Goal: Information Seeking & Learning: Check status

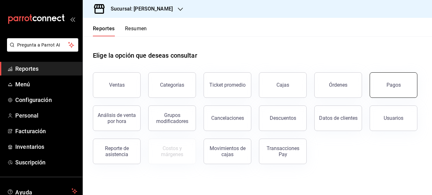
click at [411, 86] on button "Pagos" at bounding box center [394, 84] width 48 height 25
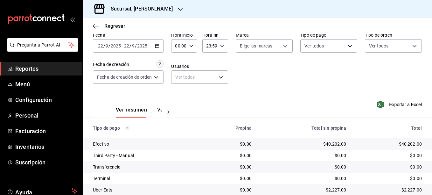
scroll to position [52, 0]
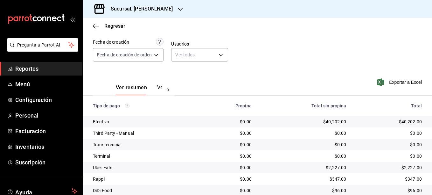
click at [157, 86] on button "Ver pagos" at bounding box center [169, 89] width 24 height 11
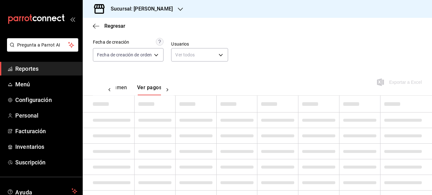
scroll to position [0, 19]
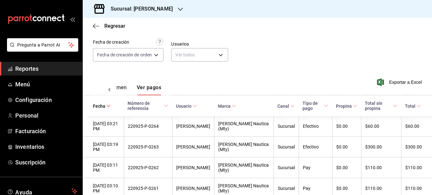
click at [118, 86] on button "Ver resumen" at bounding box center [112, 89] width 30 height 11
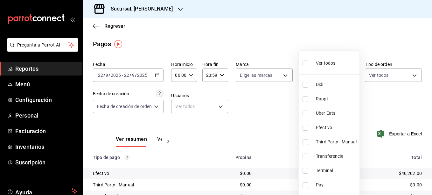
click at [347, 76] on body "Pregunta a Parrot AI Reportes Menú Configuración Personal Facturación Inventari…" at bounding box center [216, 97] width 432 height 195
click at [305, 171] on input "checkbox" at bounding box center [306, 171] width 6 height 6
checkbox input "true"
type input "ce48f031-3122-4296-b74d-da47a0a111b2"
click at [282, 72] on div at bounding box center [216, 97] width 432 height 195
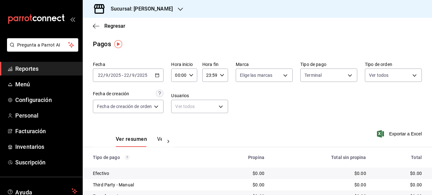
click at [282, 72] on body "Pregunta a Parrot AI Reportes Menú Configuración Personal Facturación Inventari…" at bounding box center [216, 97] width 432 height 195
click at [242, 122] on input "checkbox" at bounding box center [242, 121] width 6 height 6
checkbox input "true"
type input "e6600c40-0213-48d4-9f06-7294223b882d"
checkbox input "true"
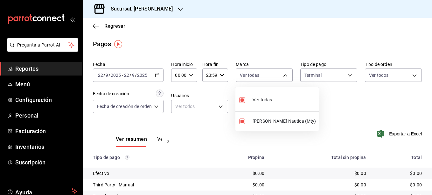
click at [330, 114] on div at bounding box center [216, 97] width 432 height 195
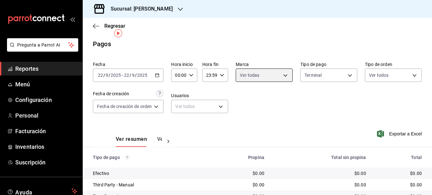
scroll to position [40, 0]
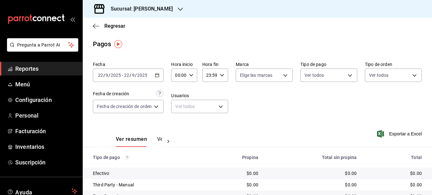
click at [73, 19] on icon "open_drawer_menu" at bounding box center [72, 19] width 5 height 5
